Goal: Task Accomplishment & Management: Use online tool/utility

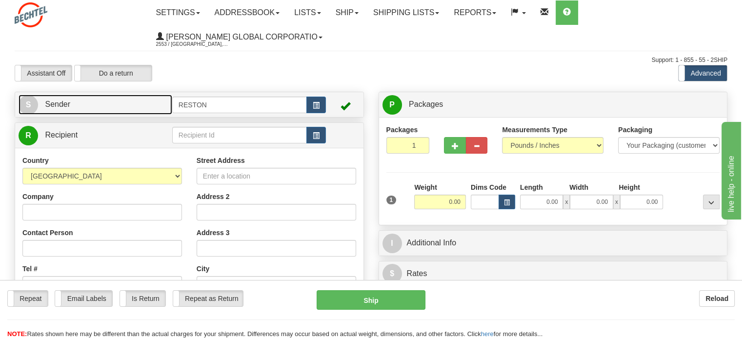
click at [76, 107] on link "S Sender" at bounding box center [96, 105] width 154 height 20
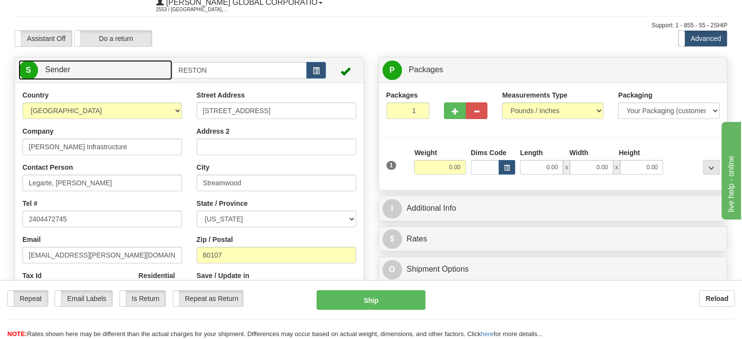
scroll to position [49, 0]
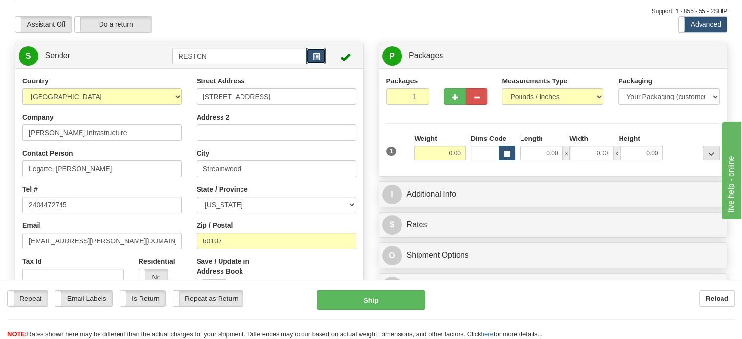
click at [314, 56] on span "button" at bounding box center [316, 57] width 7 height 6
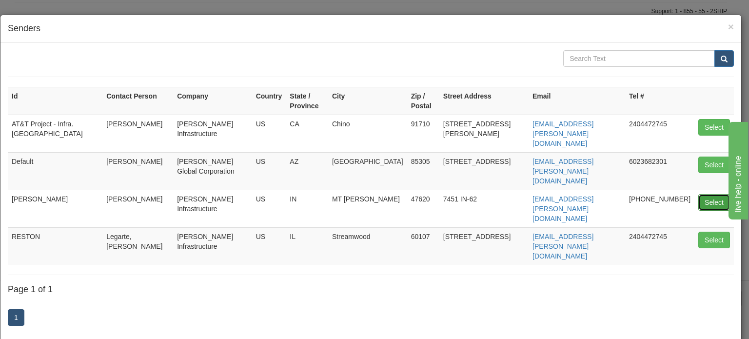
click at [704, 194] on button "Select" at bounding box center [715, 202] width 32 height 17
type input "[PERSON_NAME]"
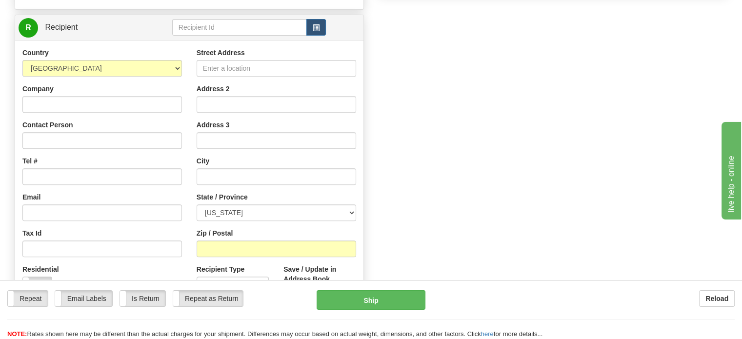
scroll to position [342, 0]
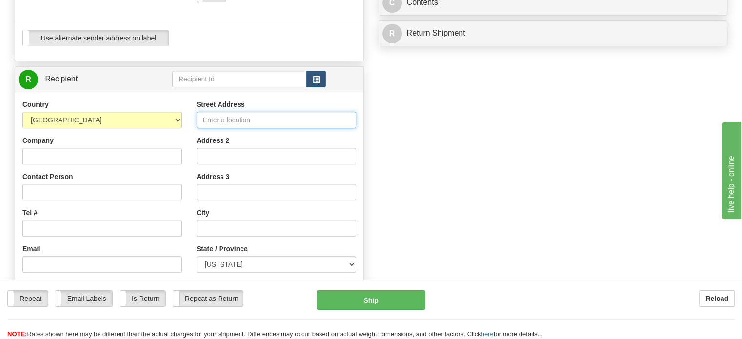
click at [248, 119] on input "Street Address" at bounding box center [277, 120] width 160 height 17
type input "8006 W 600S"
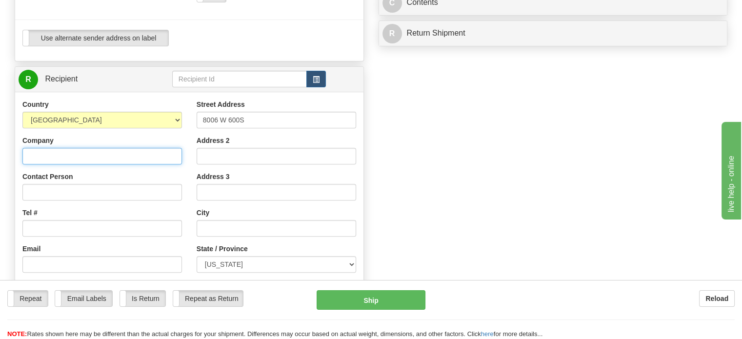
type input "[PERSON_NAME] Infrastructure"
type input "[PERSON_NAME]/[PERSON_NAME]"
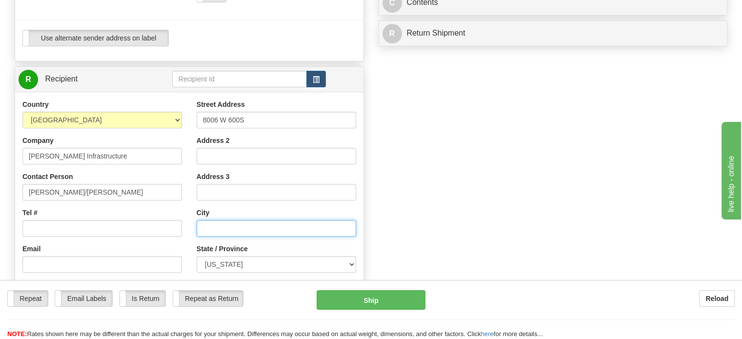
type input "[GEOGRAPHIC_DATA]"
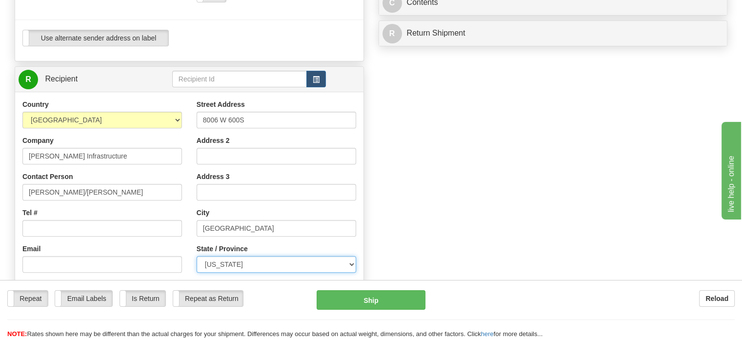
select select "IN"
type input "47946"
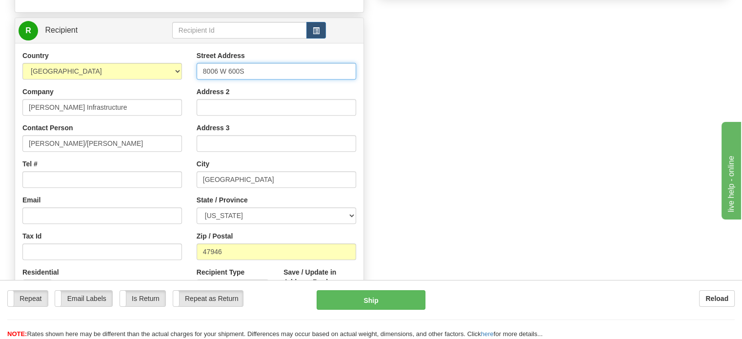
scroll to position [390, 0]
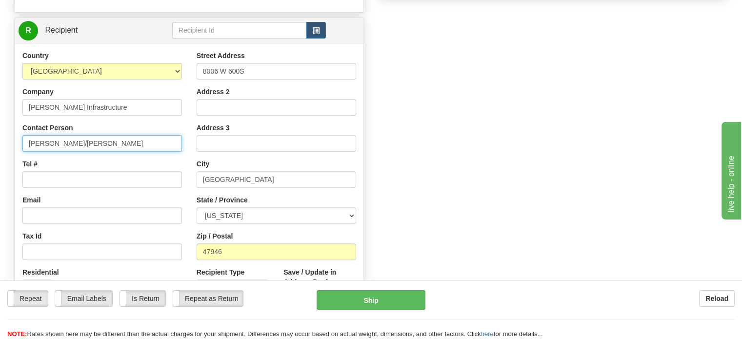
click at [134, 146] on input "[PERSON_NAME]/[PERSON_NAME]" at bounding box center [102, 143] width 160 height 17
drag, startPoint x: 124, startPoint y: 144, endPoint x: 0, endPoint y: 144, distance: 123.9
click at [0, 144] on div "Toggle navigation Settings Shipping Preferences Fields Preferences New" at bounding box center [371, 23] width 742 height 827
type input "[PERSON_NAME]"
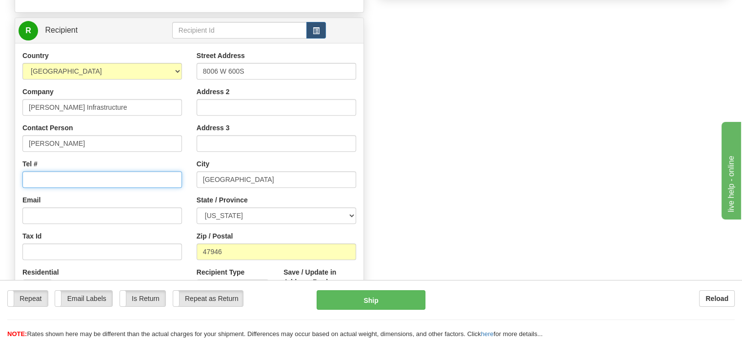
click at [83, 179] on input "Tel #" at bounding box center [102, 179] width 160 height 17
type input "2404472745"
click at [451, 189] on div "Create a label for the return Create Pickup Without Label S" at bounding box center [370, 43] width 727 height 685
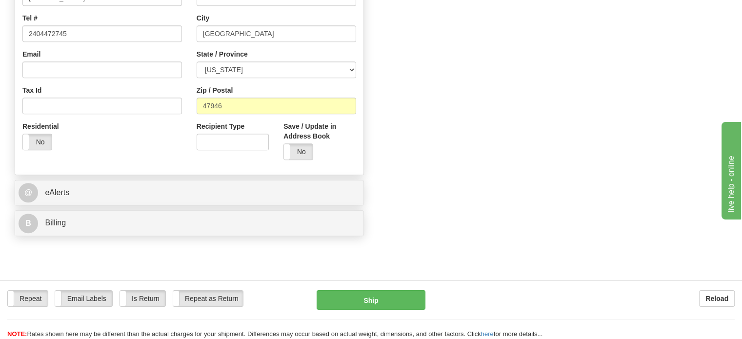
scroll to position [537, 0]
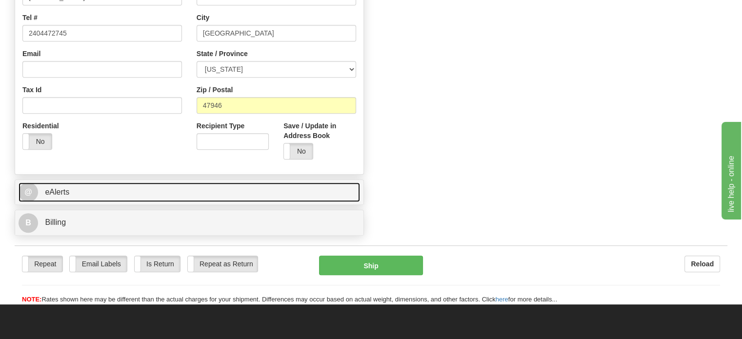
click at [95, 199] on link "@ eAlerts" at bounding box center [190, 192] width 342 height 20
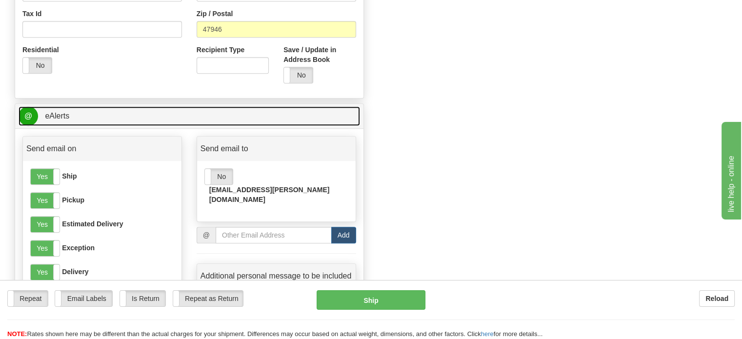
scroll to position [732, 0]
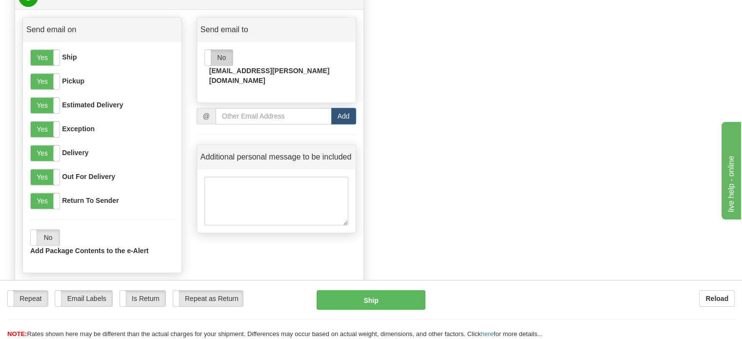
click at [228, 62] on label "No" at bounding box center [219, 58] width 28 height 16
click at [90, 300] on label "Email Labels" at bounding box center [83, 299] width 57 height 16
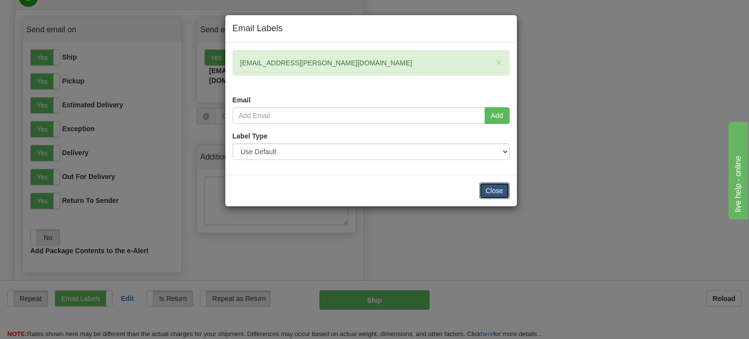
click at [498, 189] on button "Close" at bounding box center [495, 190] width 30 height 17
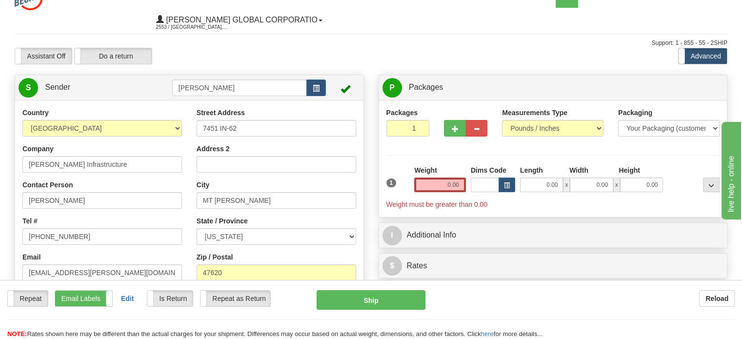
scroll to position [0, 0]
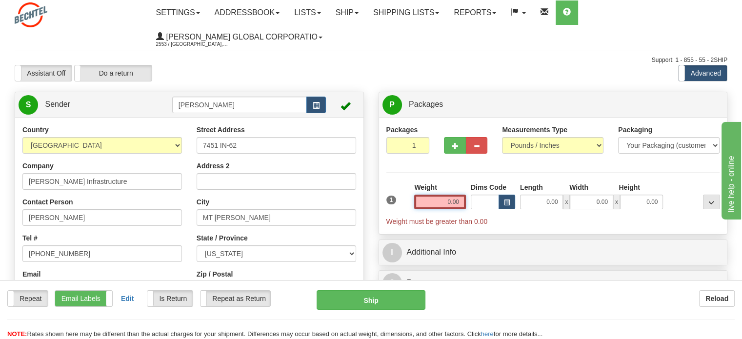
click at [440, 203] on input "0.00" at bounding box center [440, 202] width 52 height 15
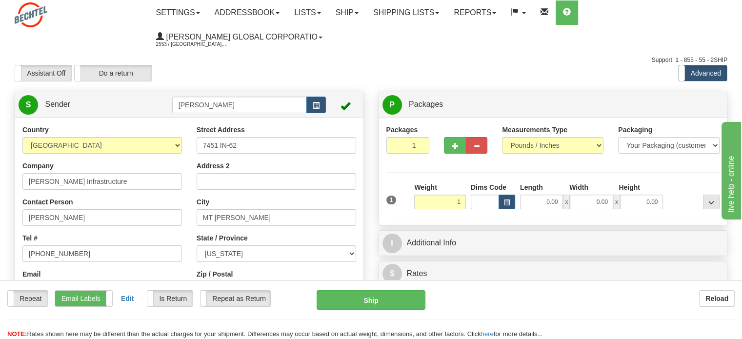
type input "1.00"
click at [461, 175] on div "Packages 1 1 Measurements Type" at bounding box center [553, 171] width 334 height 93
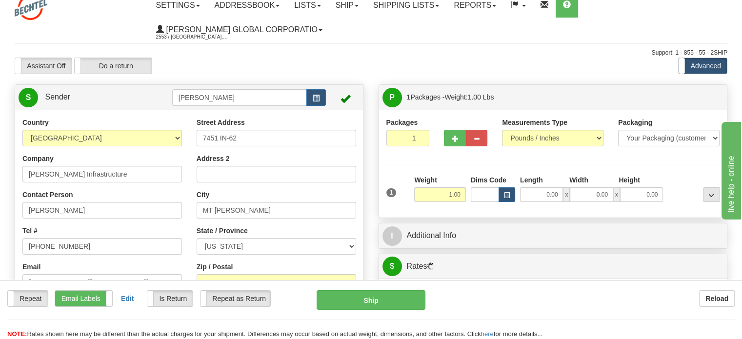
scroll to position [98, 0]
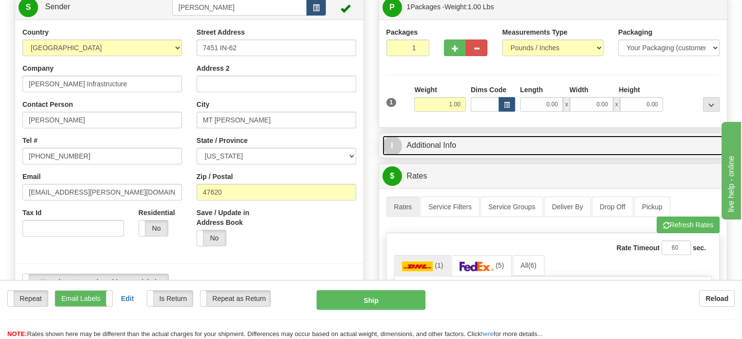
click at [440, 152] on link "I Additional Info" at bounding box center [553, 146] width 342 height 20
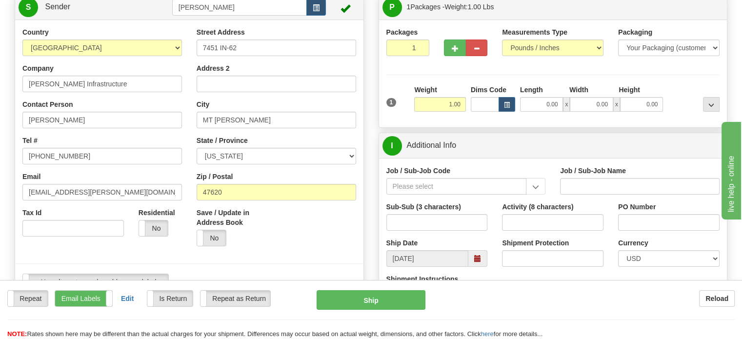
click at [454, 177] on div "Job / Sub-Job Code" at bounding box center [466, 180] width 160 height 29
click at [451, 188] on input "Job / Sub-Job Code" at bounding box center [456, 186] width 141 height 17
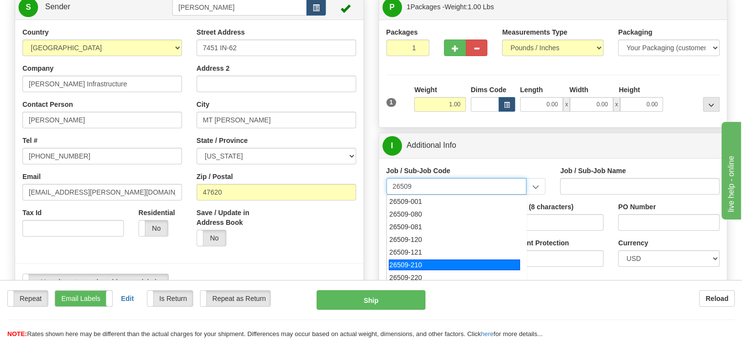
click at [431, 261] on div "26509-210" at bounding box center [454, 265] width 131 height 11
type input "26509-210"
type input "[PERSON_NAME] SOLAR PROJECT - FIELD NON-MANUAL"
type input "26509-210"
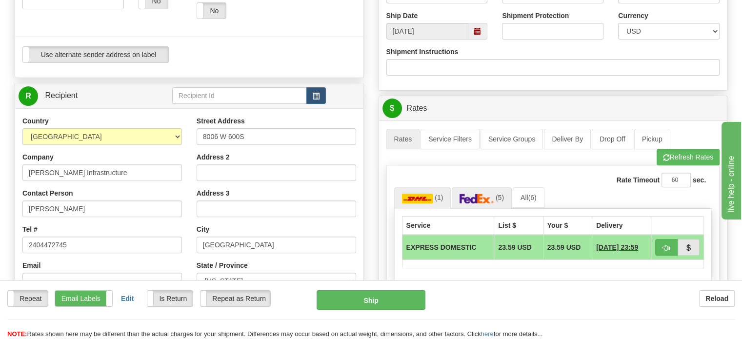
scroll to position [342, 0]
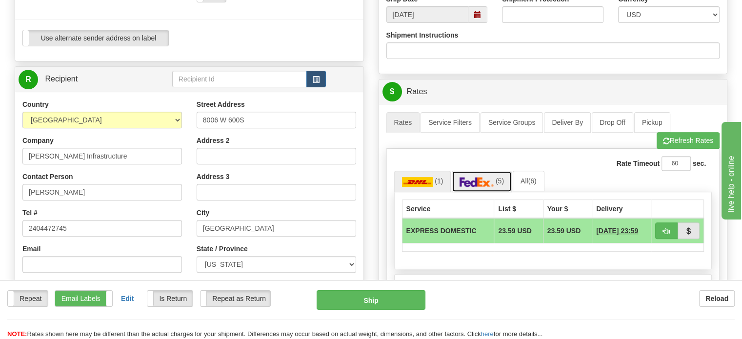
click at [473, 181] on img at bounding box center [477, 182] width 34 height 10
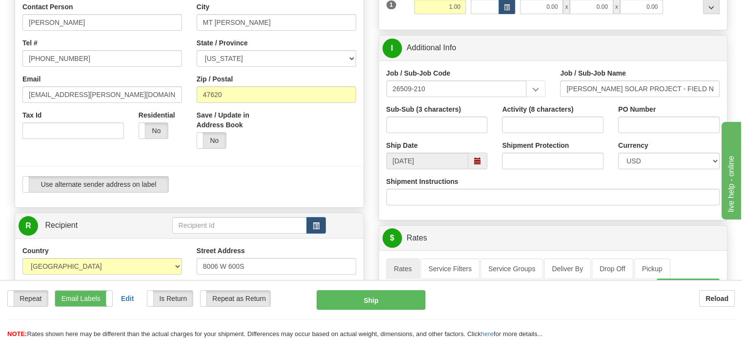
scroll to position [49, 0]
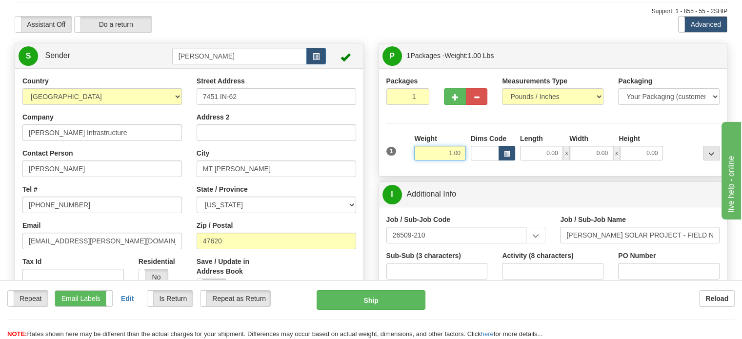
drag, startPoint x: 437, startPoint y: 158, endPoint x: 502, endPoint y: 161, distance: 64.5
click at [498, 160] on div "1 Weight 1.00 Dims Code 0.00" at bounding box center [553, 151] width 339 height 35
type input "1.00"
click at [477, 171] on div "Packages 1 1 Measurements Type" at bounding box center [553, 122] width 348 height 108
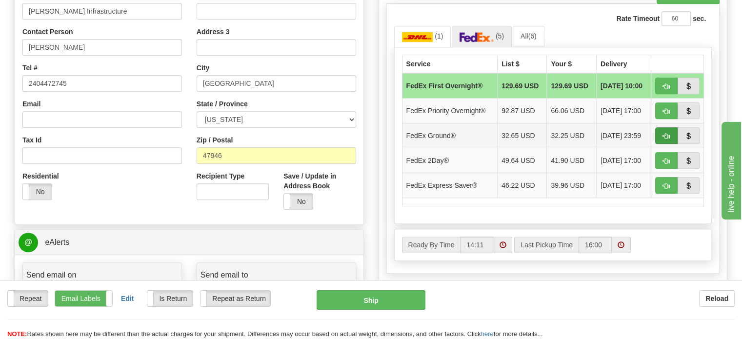
scroll to position [488, 0]
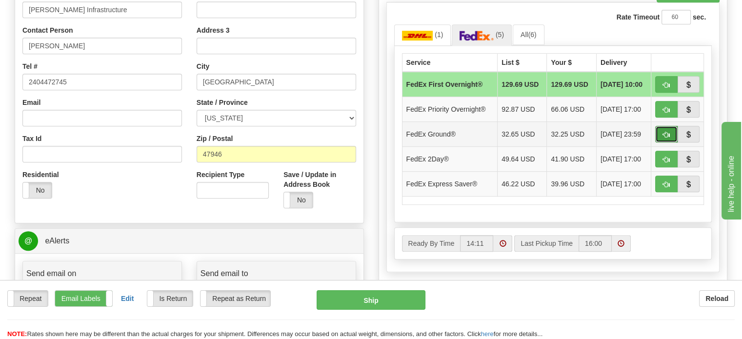
click at [663, 132] on span "button" at bounding box center [666, 135] width 7 height 6
type input "92"
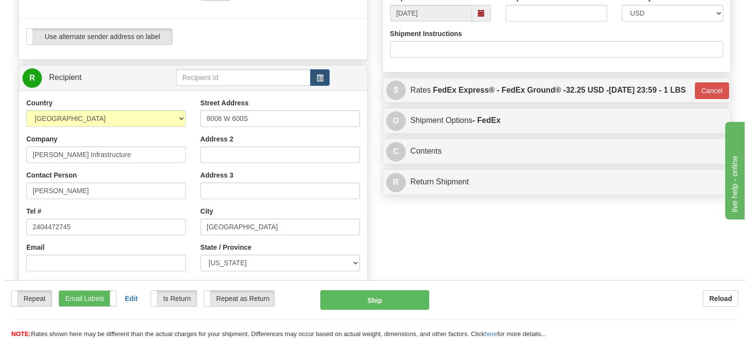
scroll to position [342, 0]
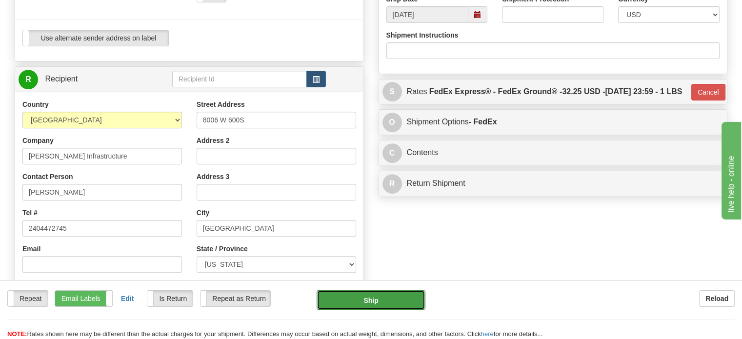
click at [373, 298] on button "Ship" at bounding box center [371, 300] width 109 height 20
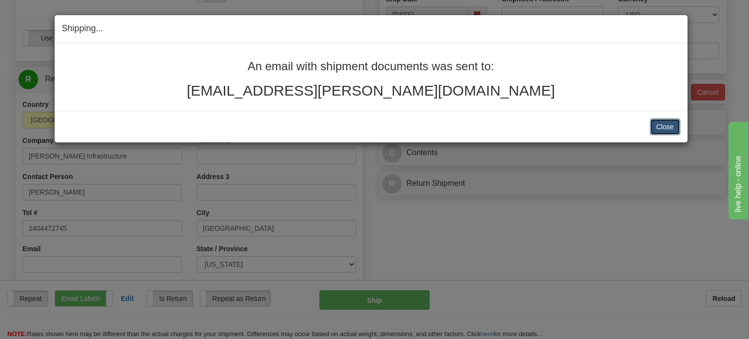
click at [669, 130] on button "Close" at bounding box center [665, 127] width 30 height 17
